Goal: Connect with others: Connect with others

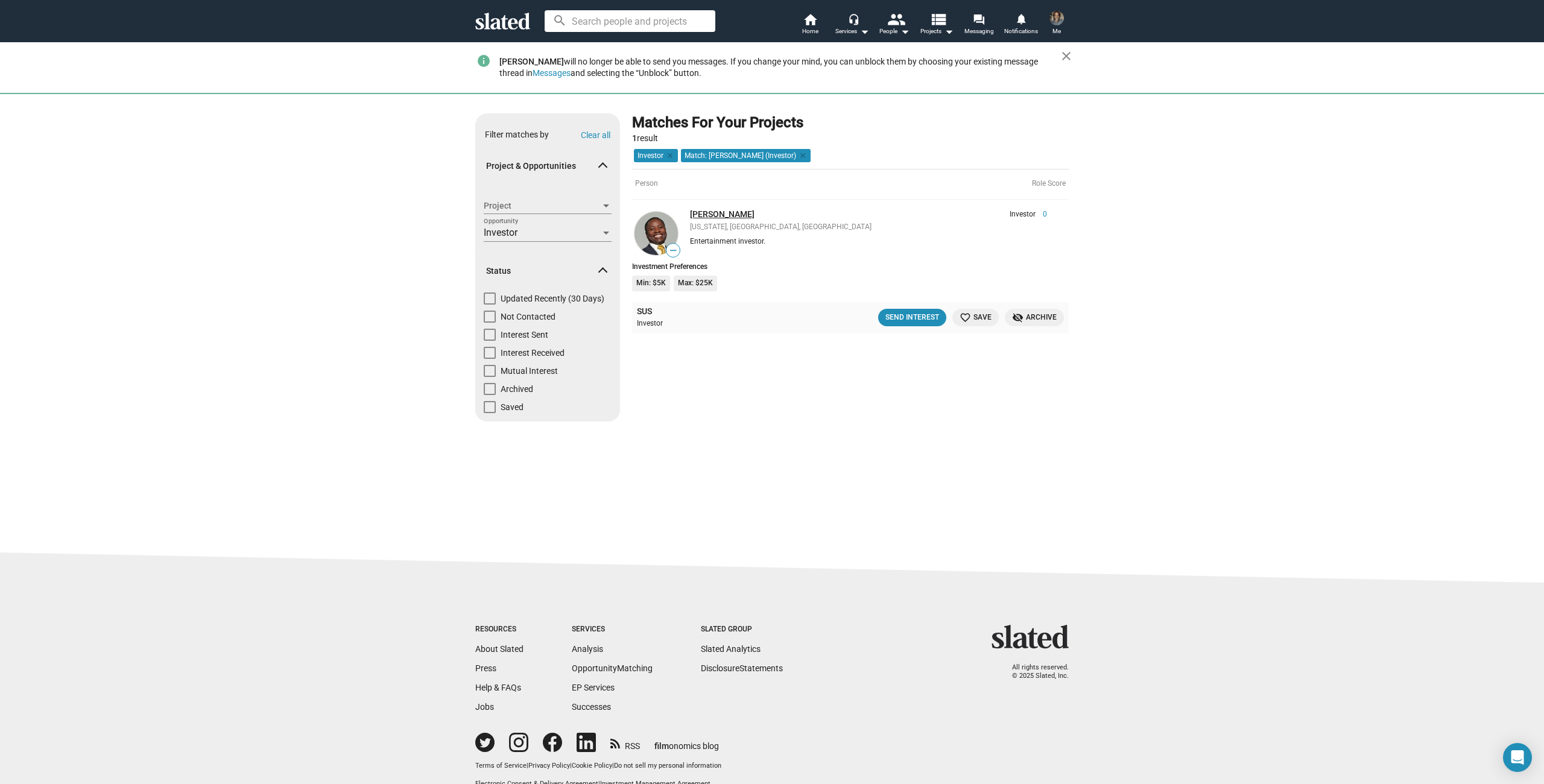
click at [703, 214] on link "Nick Devereaux" at bounding box center [722, 214] width 65 height 10
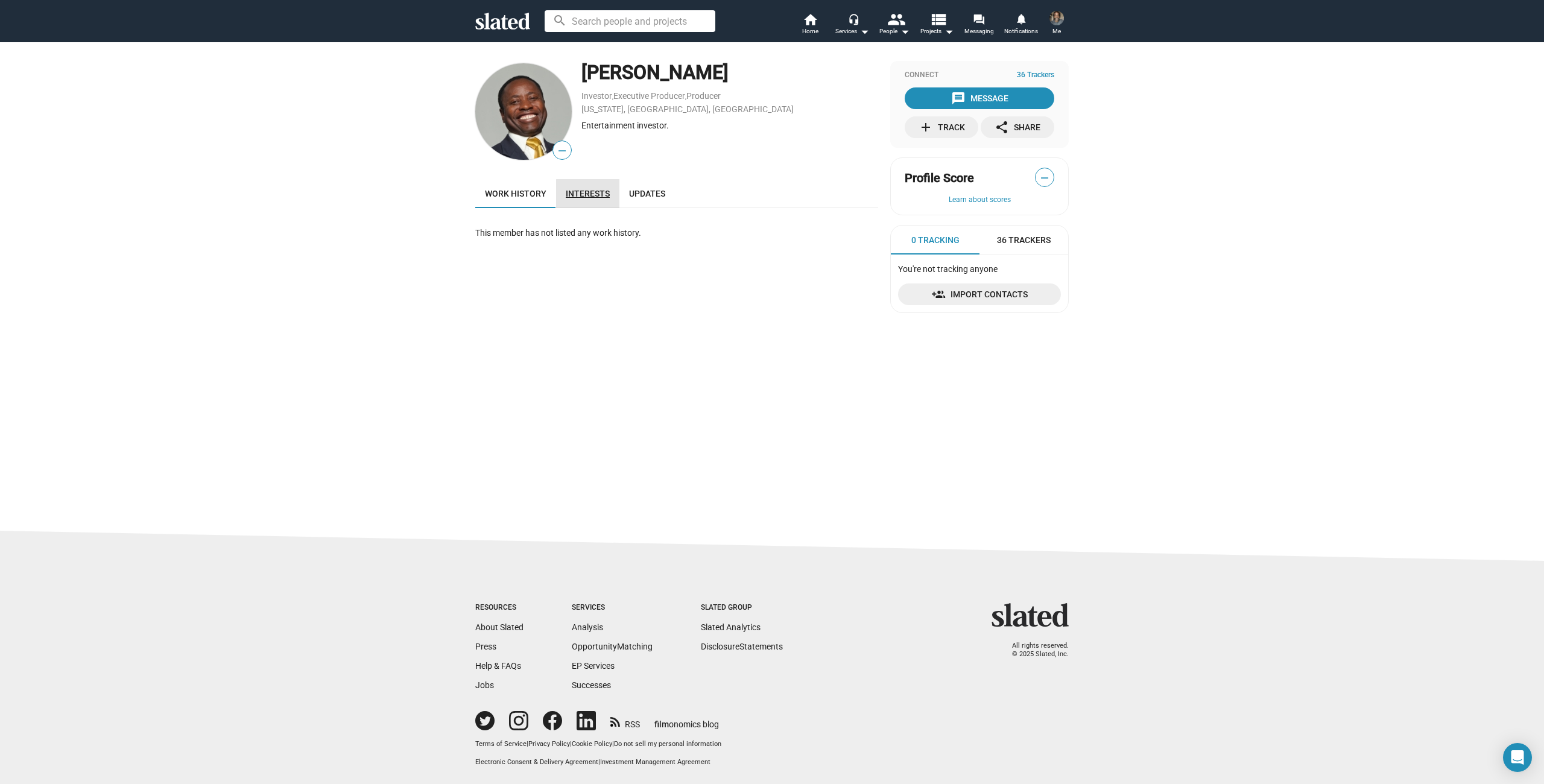
click at [587, 196] on span "Interests" at bounding box center [587, 194] width 44 height 10
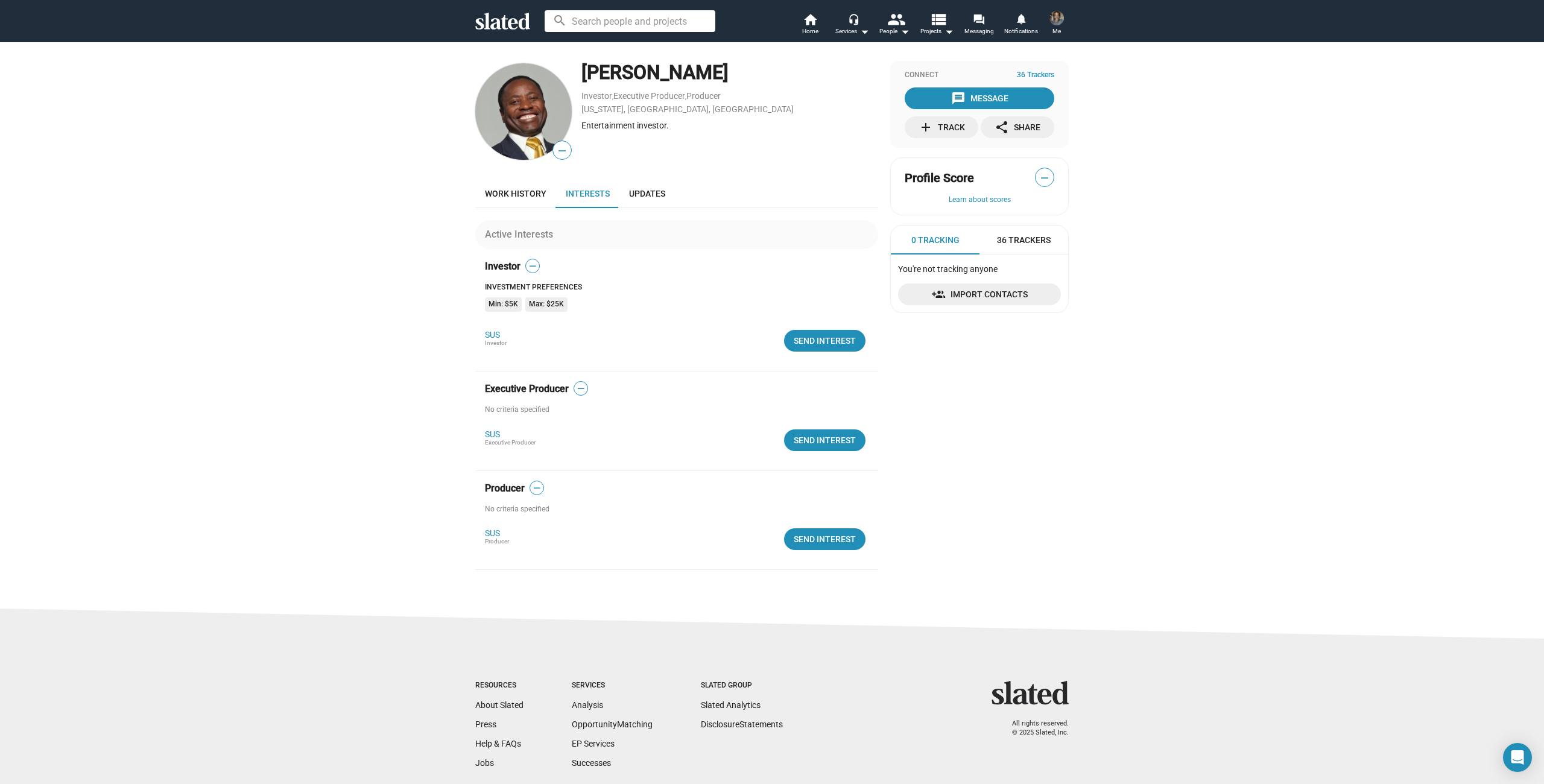
click at [934, 131] on div "add Track" at bounding box center [941, 127] width 47 height 22
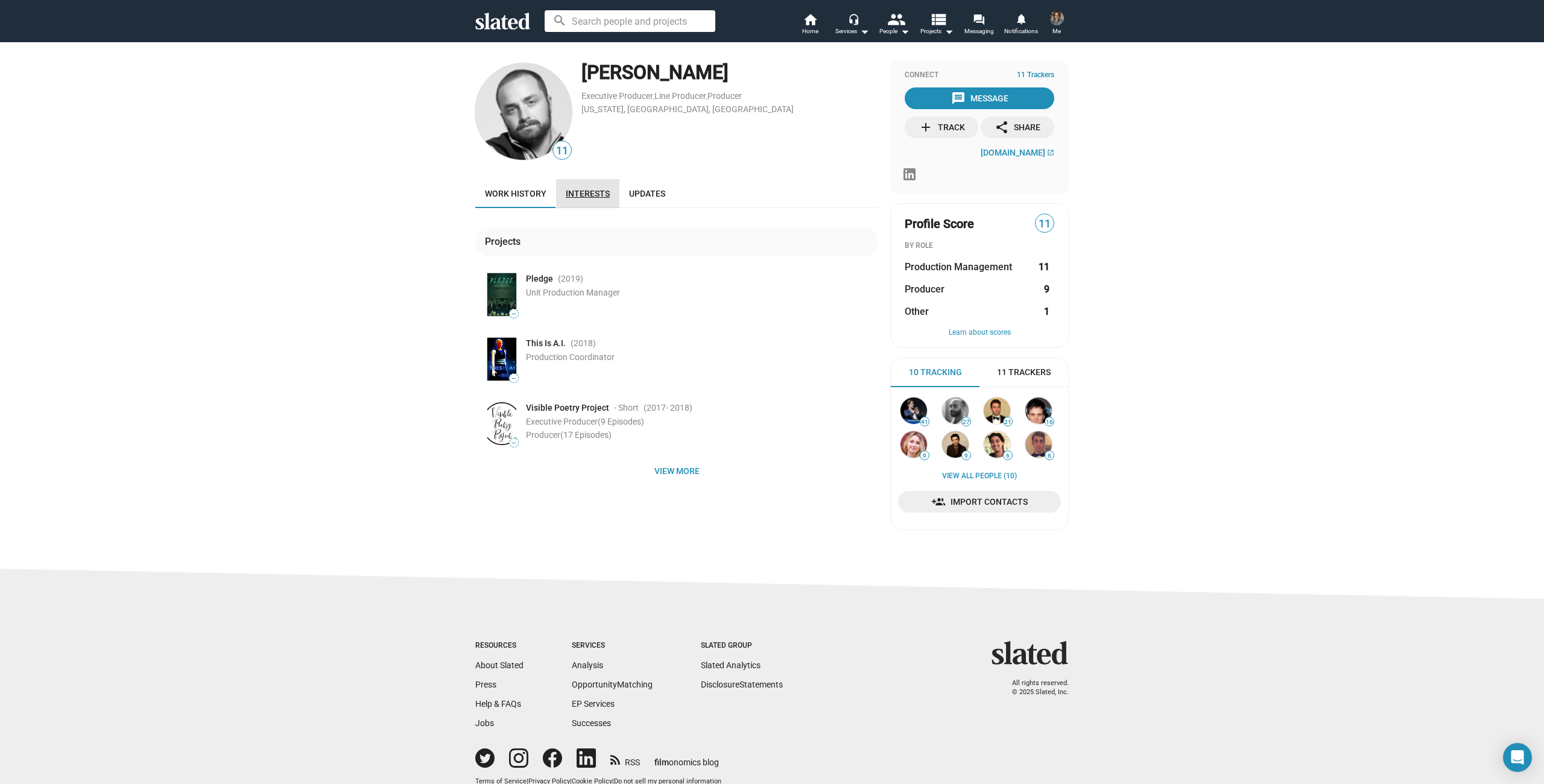
click at [587, 200] on link "Interests" at bounding box center [588, 193] width 63 height 29
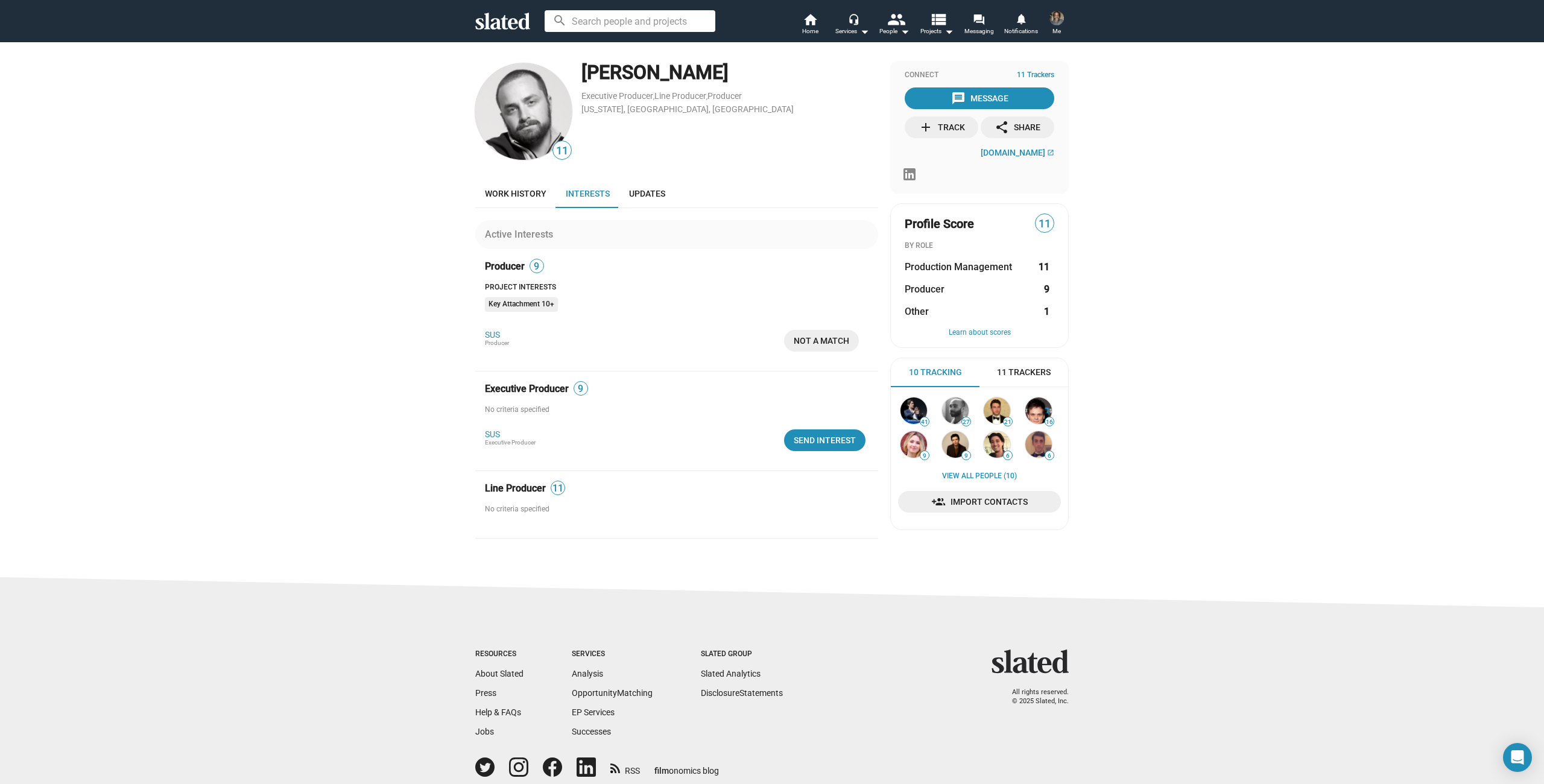
click at [935, 126] on div "add Track" at bounding box center [941, 127] width 47 height 22
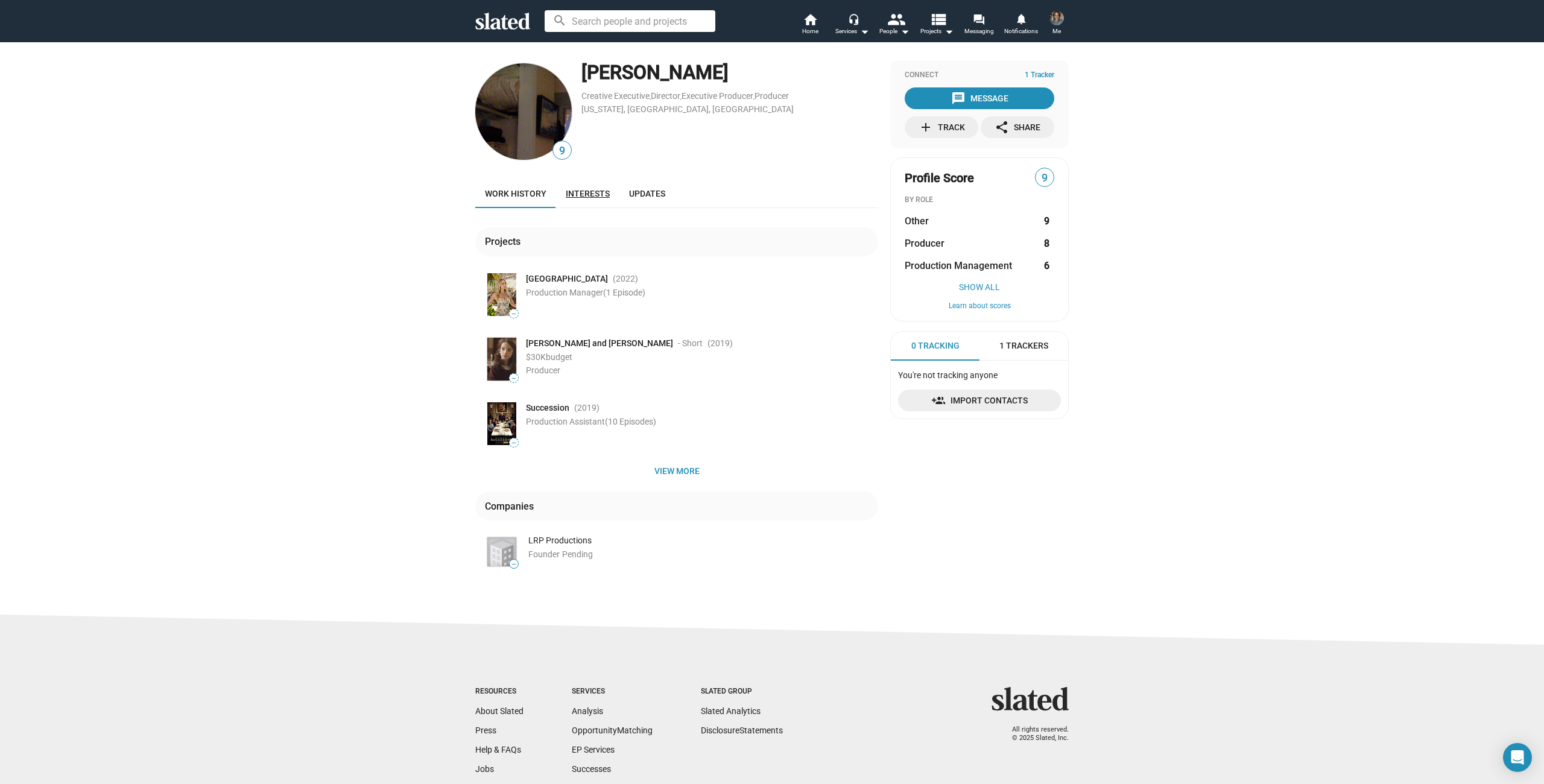
click at [595, 191] on span "Interests" at bounding box center [587, 194] width 44 height 10
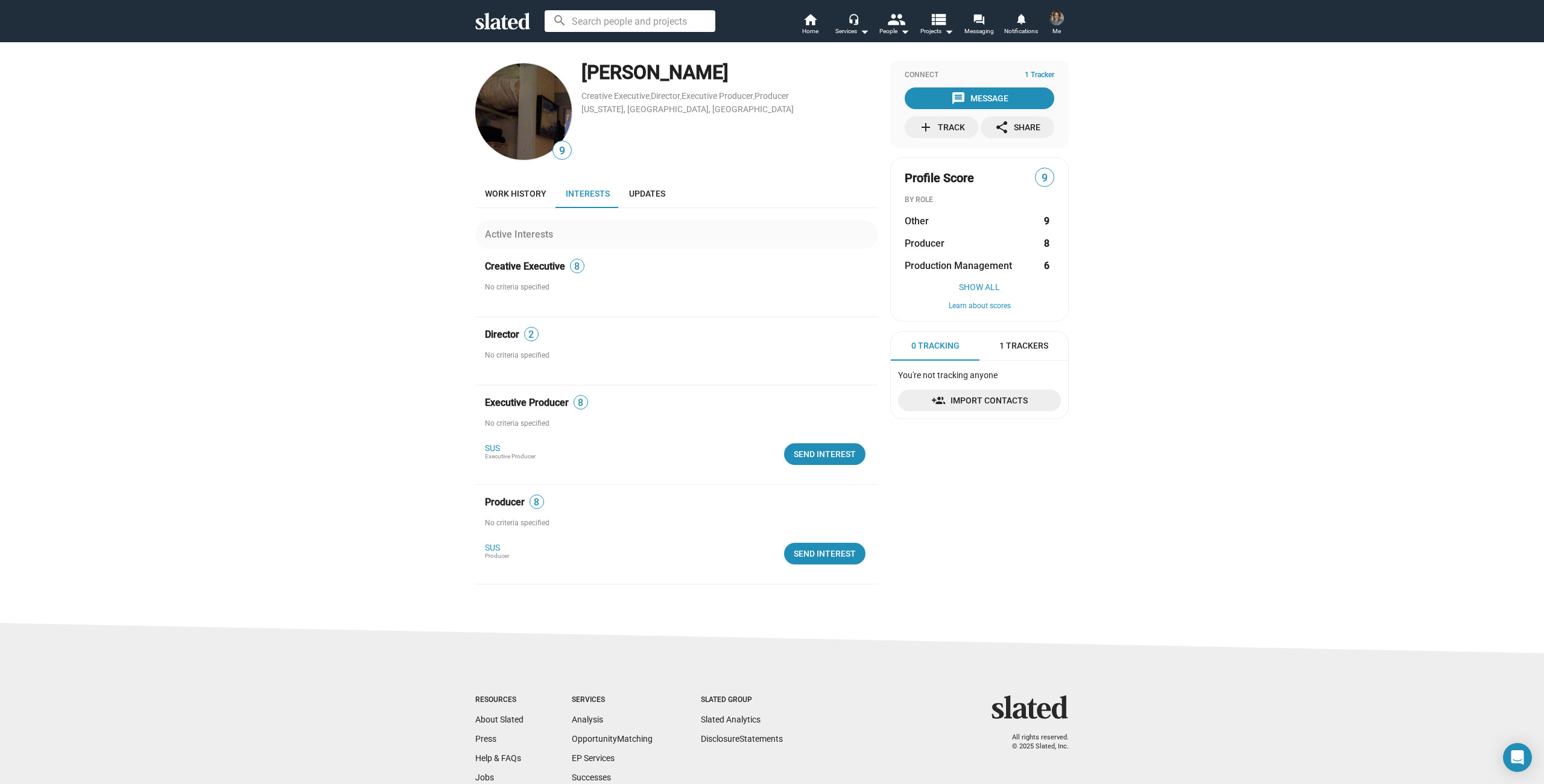
click at [931, 131] on mat-icon "add" at bounding box center [925, 127] width 14 height 14
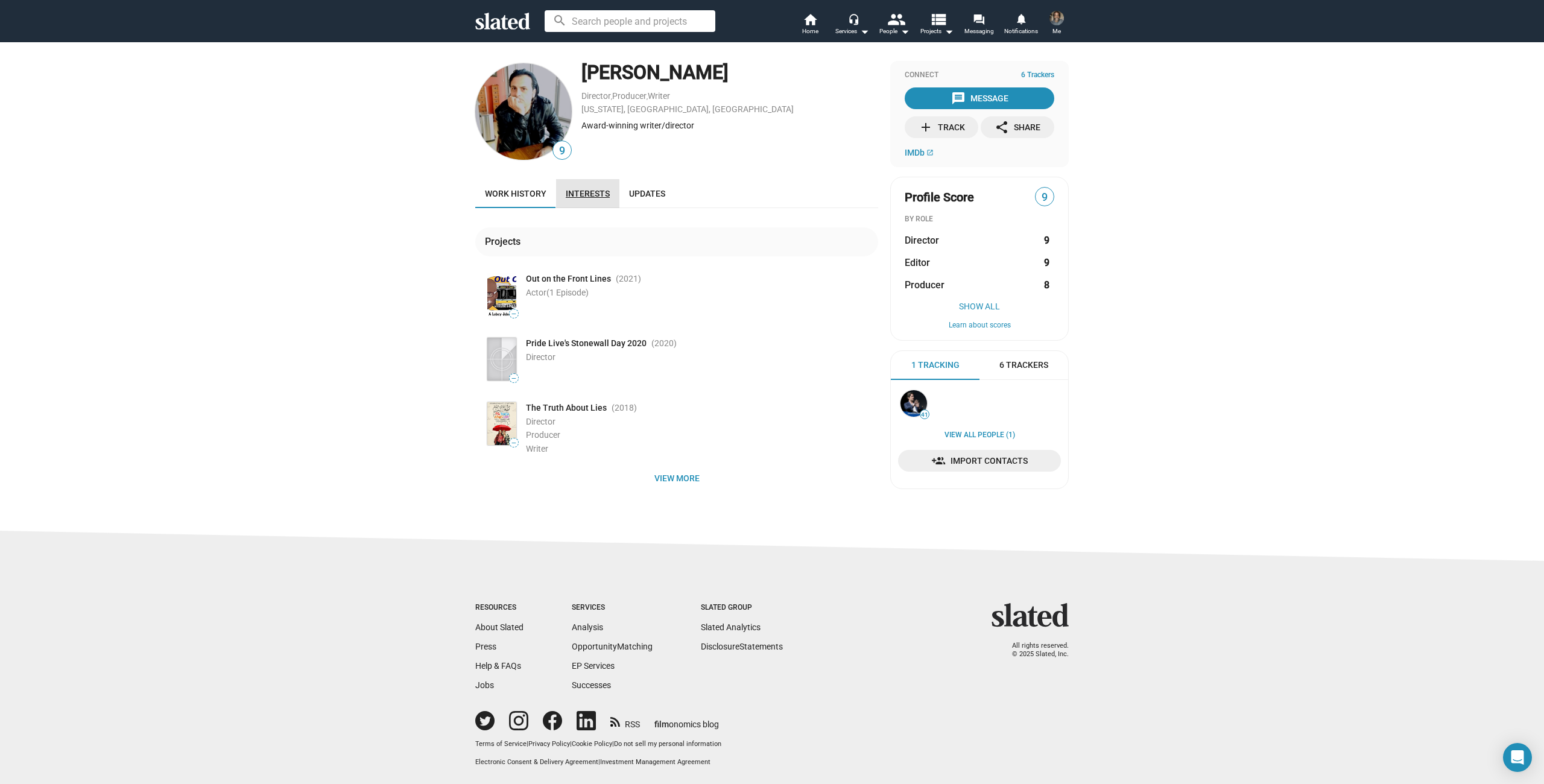
click at [585, 194] on span "Interests" at bounding box center [587, 194] width 44 height 10
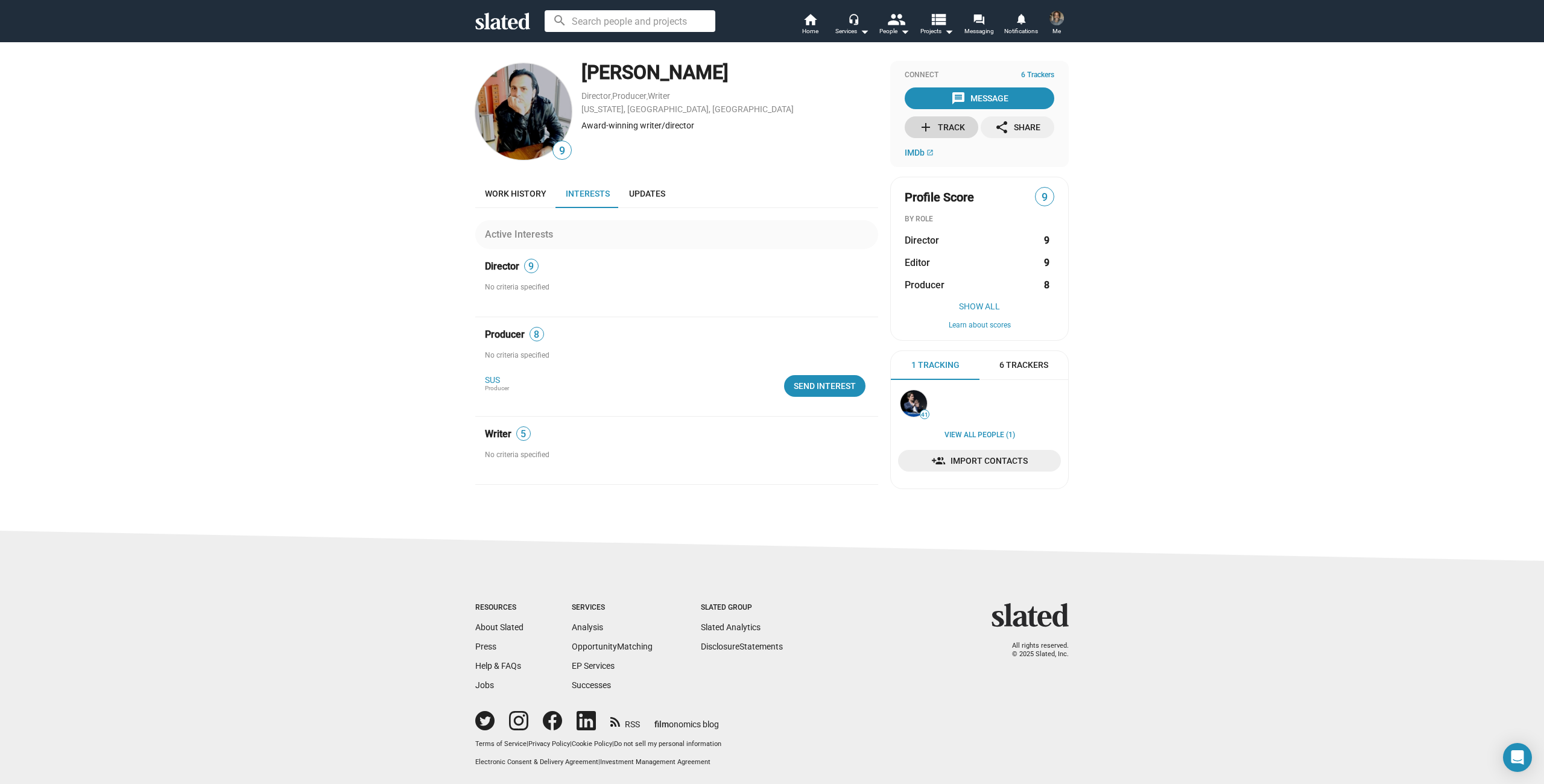
click at [930, 127] on mat-icon "add" at bounding box center [925, 127] width 14 height 14
